Goal: Use online tool/utility

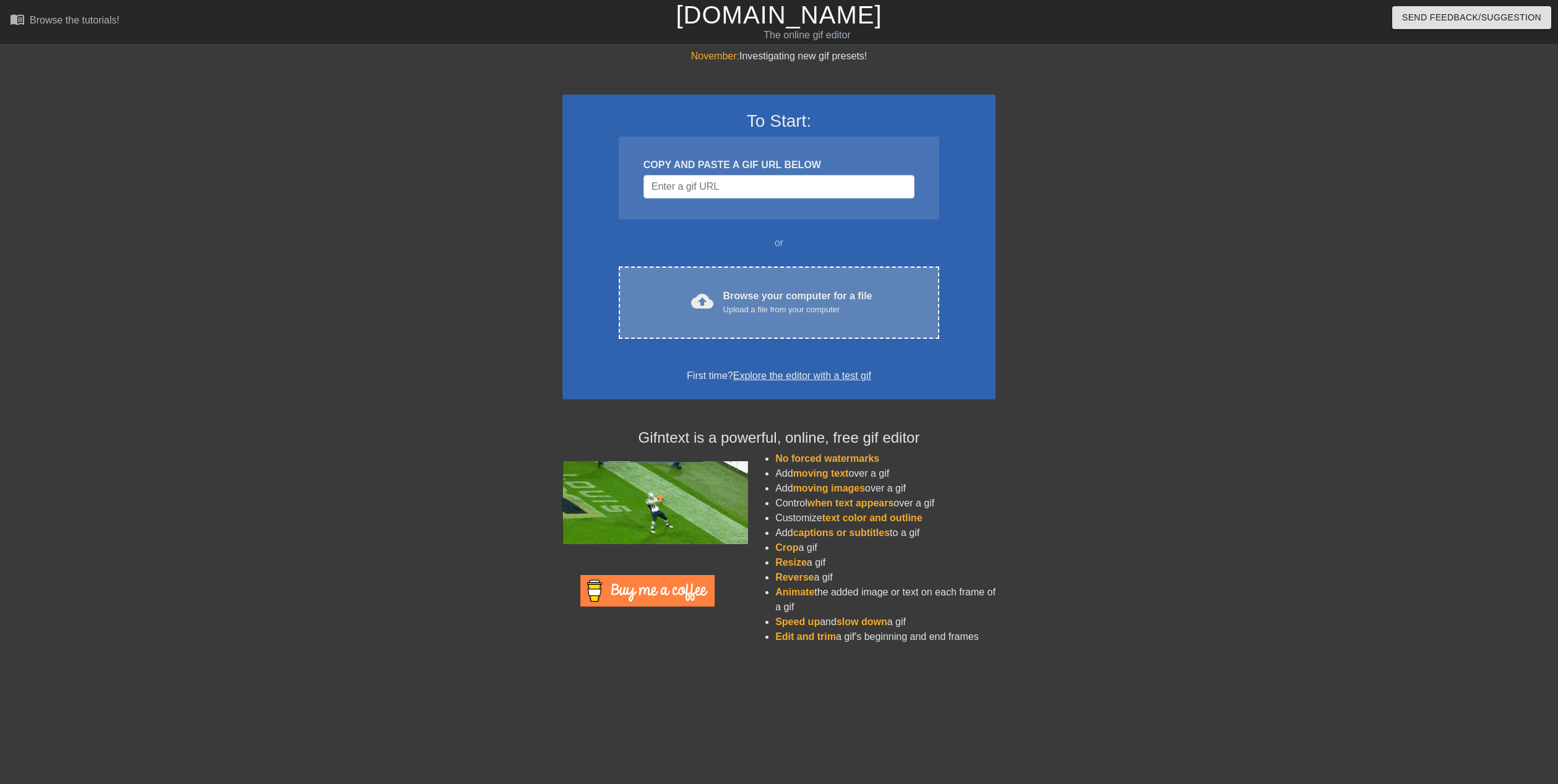
click at [761, 305] on div "Upload a file from your computer" at bounding box center [798, 310] width 149 height 12
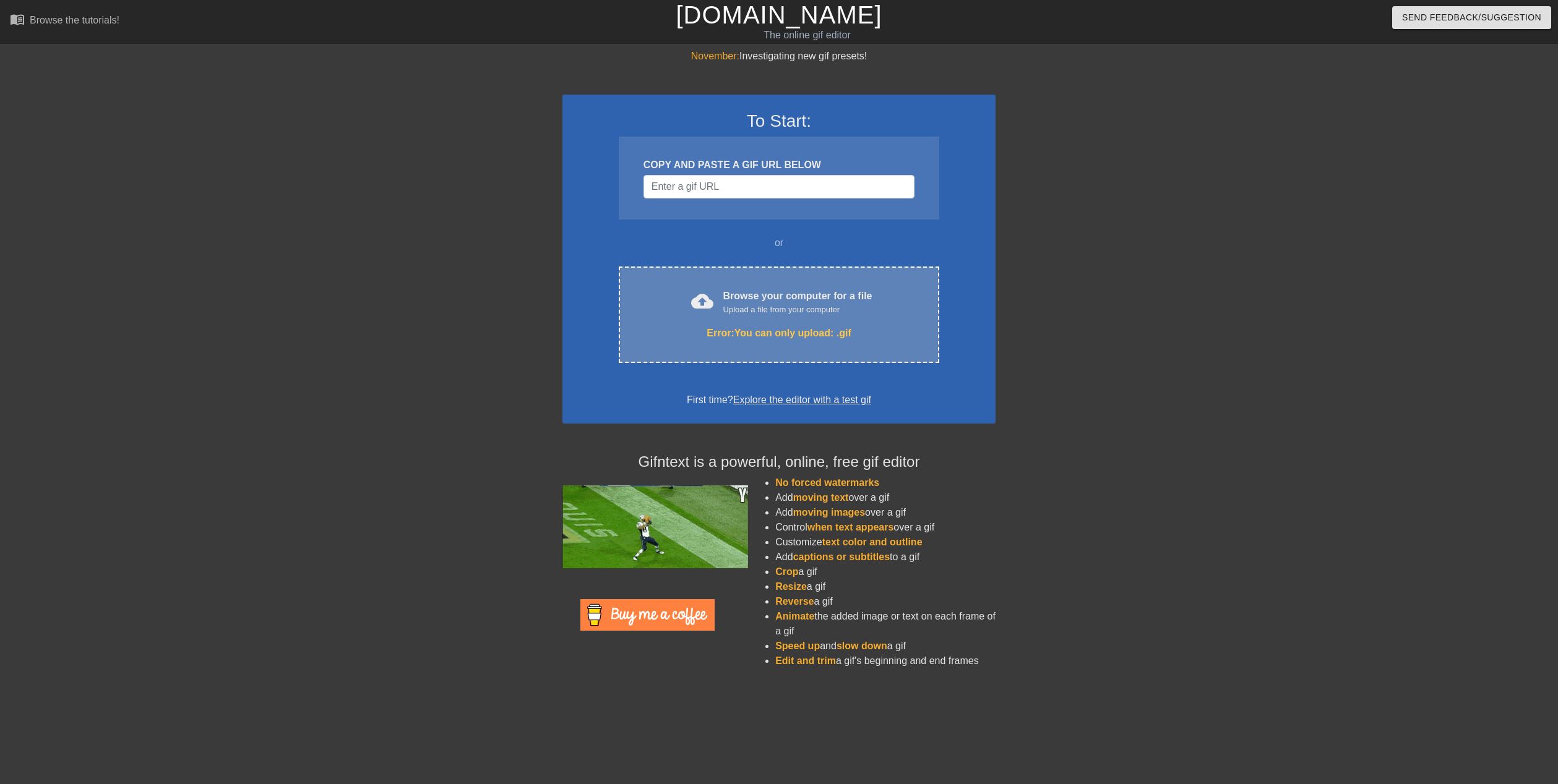
click at [775, 345] on div "cloud_upload Browse your computer for a file Upload a file from your computer E…" at bounding box center [779, 315] width 321 height 97
click at [712, 315] on div "cloud_upload" at bounding box center [699, 303] width 27 height 27
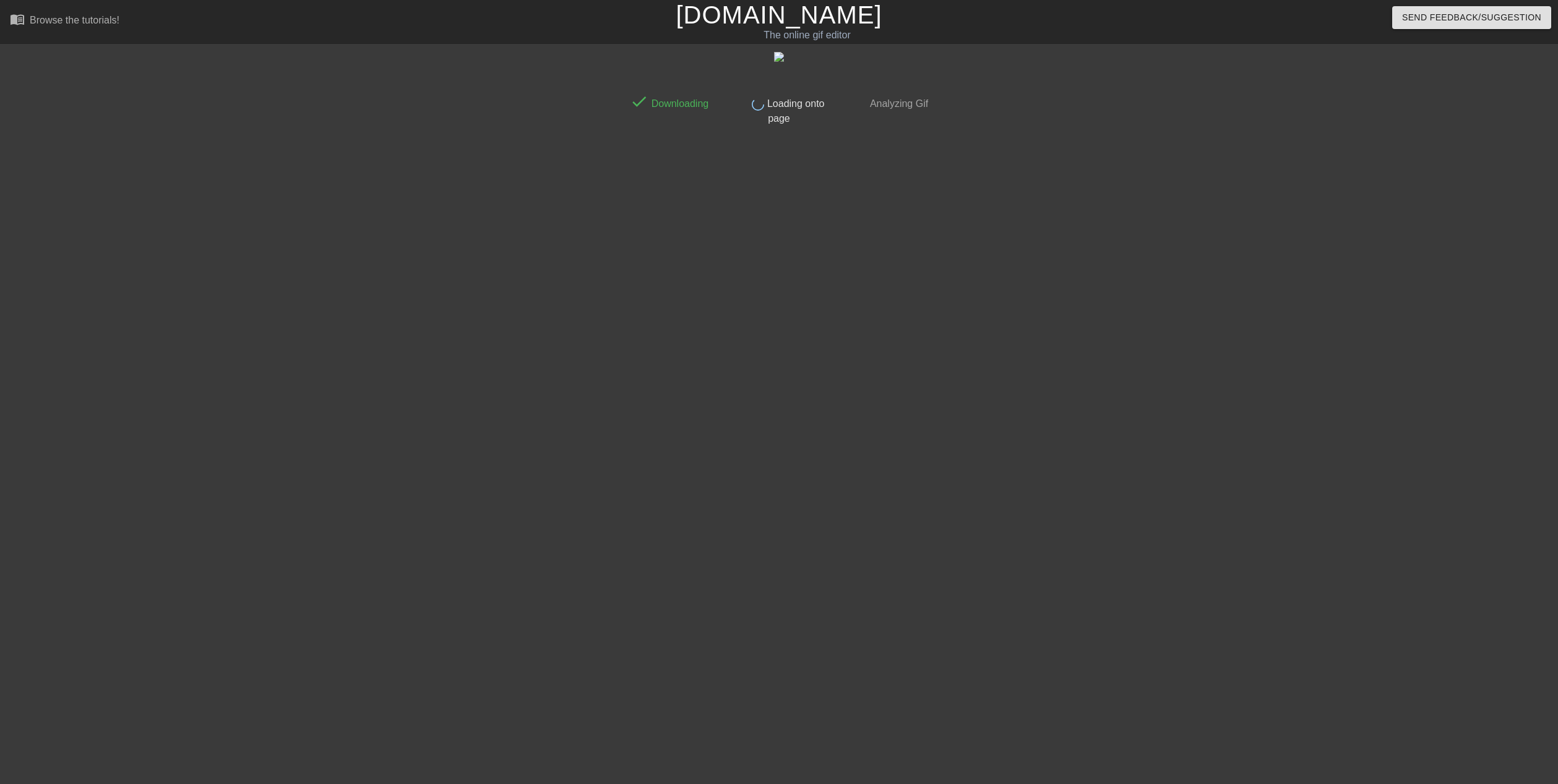
click at [765, 112] on span "Loading onto page" at bounding box center [794, 111] width 60 height 26
click at [815, 109] on div "done Loading onto page" at bounding box center [779, 107] width 110 height 38
drag, startPoint x: 790, startPoint y: 110, endPoint x: 775, endPoint y: 111, distance: 15.0
click at [784, 111] on div "done Loading onto page" at bounding box center [779, 107] width 110 height 38
click at [775, 111] on div "done Loading onto page" at bounding box center [779, 107] width 110 height 38
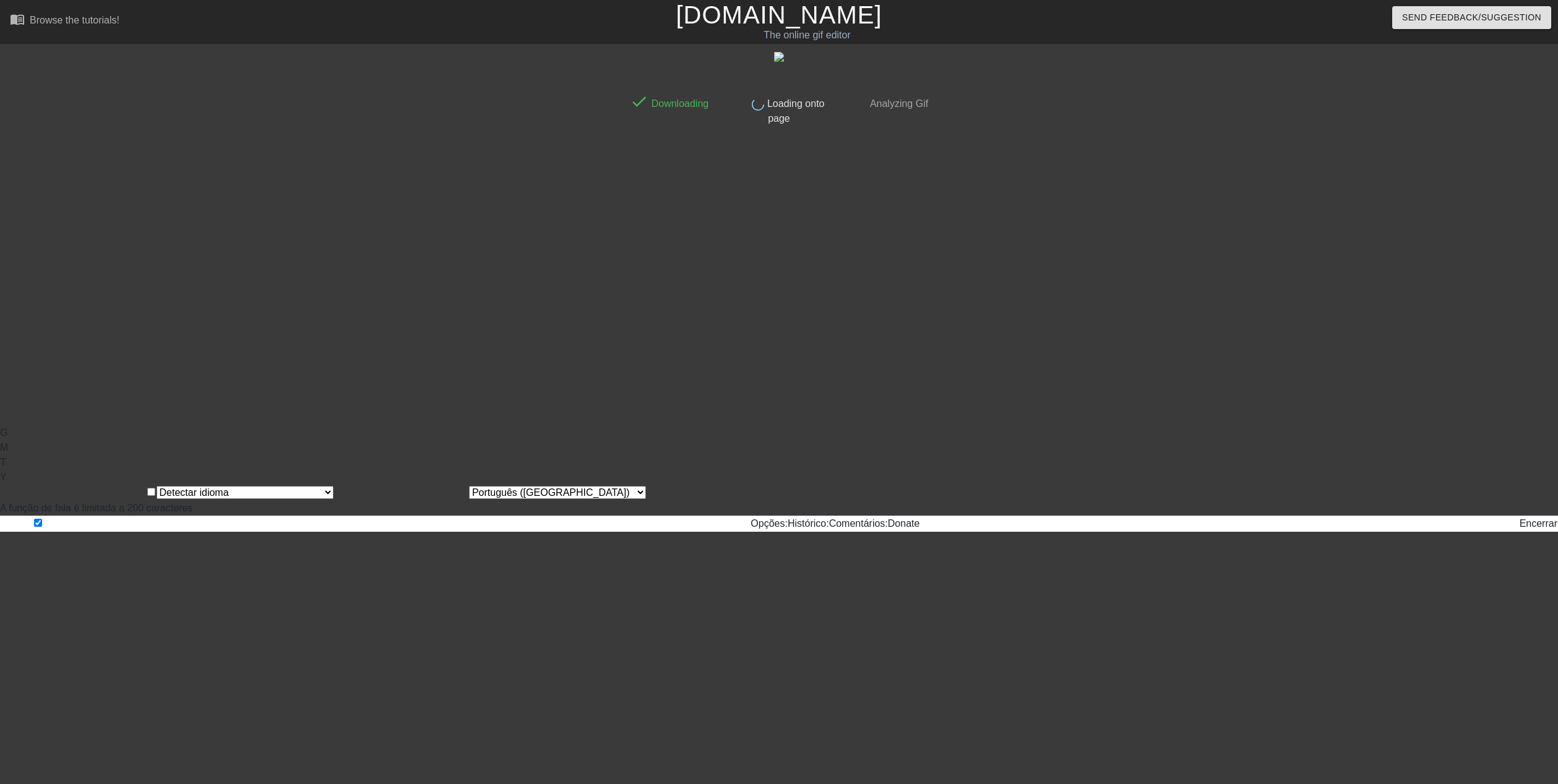
click at [863, 134] on div "done Downloading done Loading onto page done Analyzing Gif" at bounding box center [779, 234] width 310 height 371
